Goal: Transaction & Acquisition: Book appointment/travel/reservation

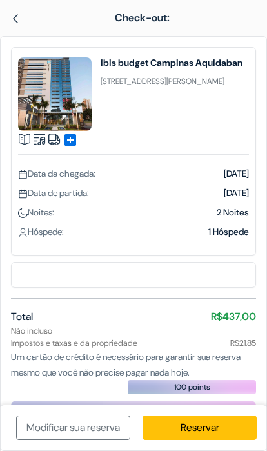
click at [95, 431] on link "Modificar sua reserva" at bounding box center [73, 427] width 114 height 25
click at [4, 18] on div "Check-out:" at bounding box center [133, 18] width 283 height 36
click at [31, 18] on div at bounding box center [53, 17] width 86 height 15
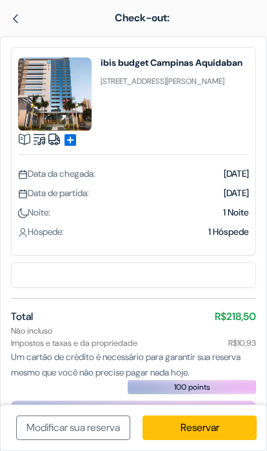
scroll to position [25, 0]
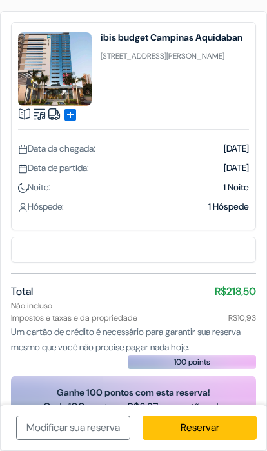
click at [195, 433] on link "Reservar" at bounding box center [200, 427] width 114 height 25
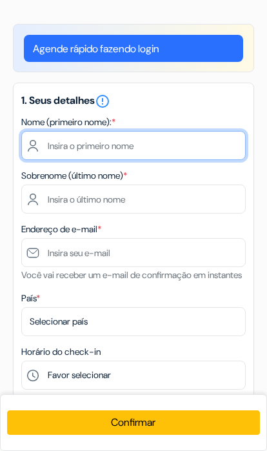
click at [187, 139] on input "text" at bounding box center [133, 145] width 224 height 29
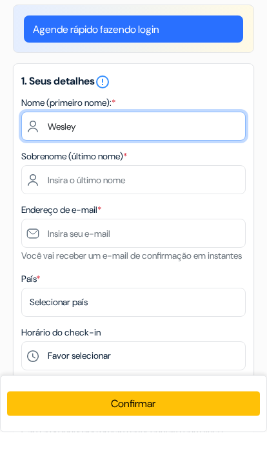
type input "Wesley"
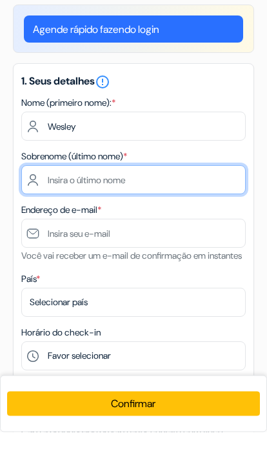
click at [185, 184] on input "text" at bounding box center [133, 198] width 224 height 29
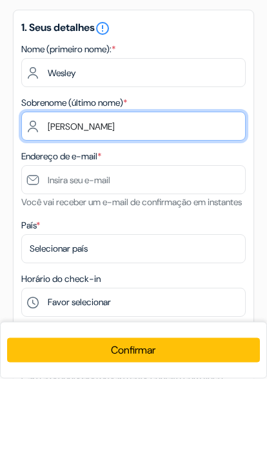
type input "SANCHEZ"
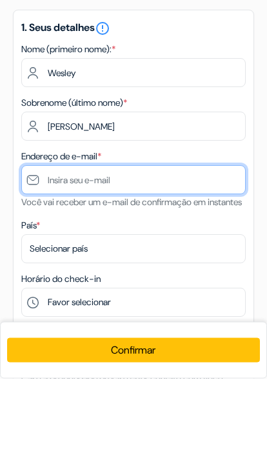
click at [154, 238] on input "text" at bounding box center [133, 252] width 224 height 29
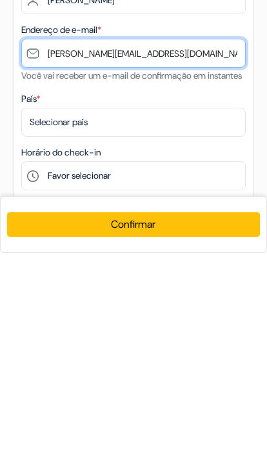
type input "Wesley.sanchez.wss@gmail.com"
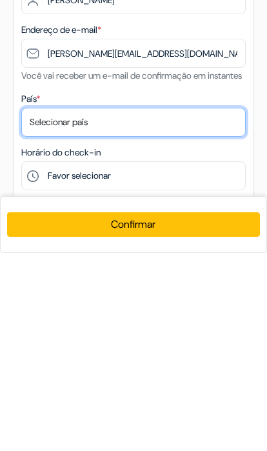
click at [203, 306] on select "Selecionar país Abecázia Afeganistão Albânia Alemanha Andorra Angola Anguilla A…" at bounding box center [133, 320] width 224 height 29
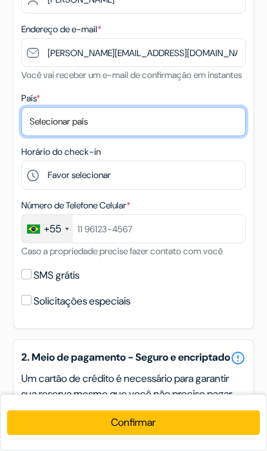
select select "br"
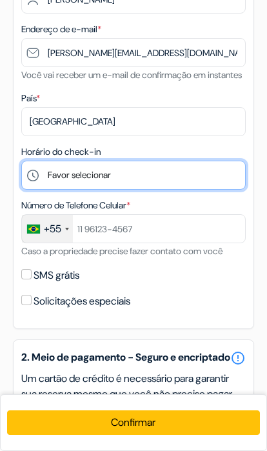
click at [194, 187] on select "Favor selecionar 12:00 13:00 14:00 15:00 16:00 17:00 18:00 19:00 20:00 21:00 22…" at bounding box center [133, 175] width 224 height 29
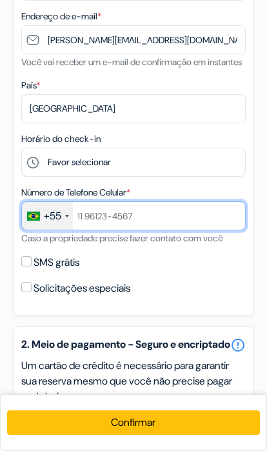
click at [193, 230] on input "text" at bounding box center [133, 215] width 224 height 29
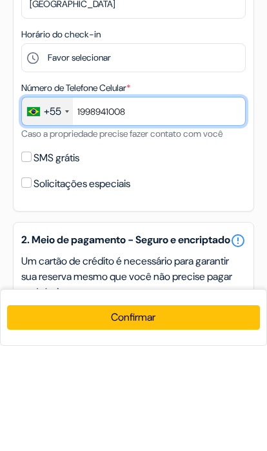
type input "19989410082"
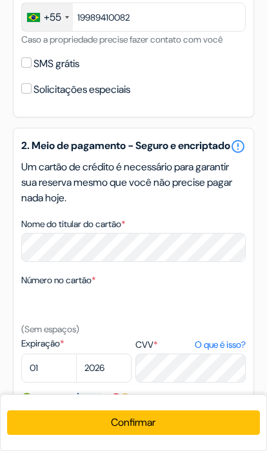
scroll to position [437, 0]
